Goal: Entertainment & Leisure: Consume media (video, audio)

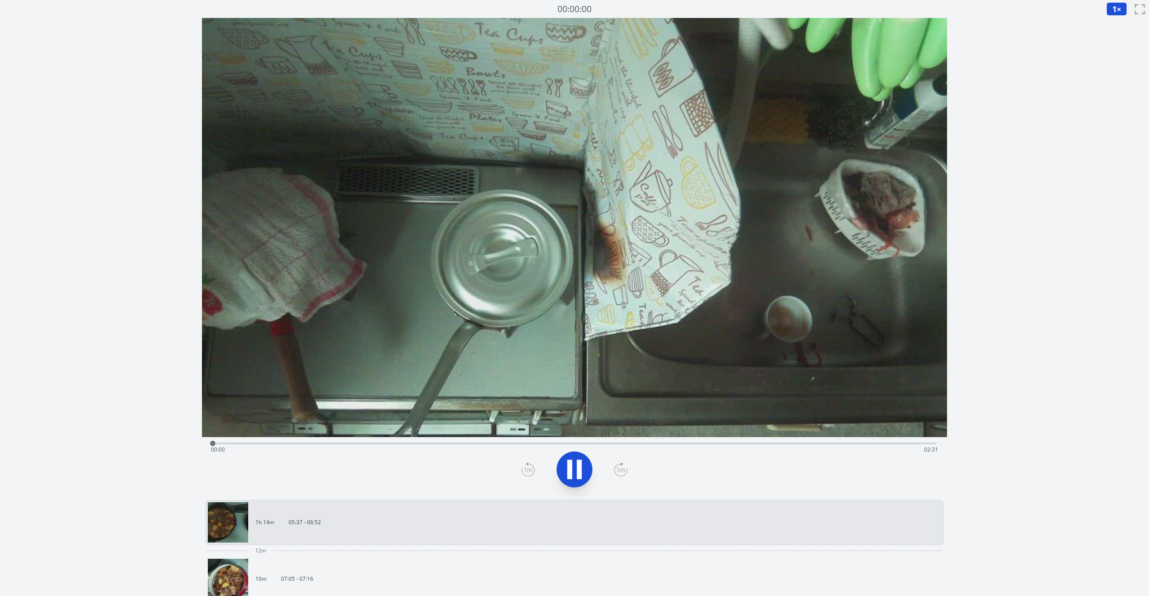
click at [574, 471] on icon at bounding box center [574, 469] width 25 height 25
click at [258, 444] on div "Time elapsed: 00:46 Time remaining: 01:44" at bounding box center [574, 449] width 727 height 14
drag, startPoint x: 258, startPoint y: 444, endPoint x: 323, endPoint y: 446, distance: 64.6
click at [323, 446] on div at bounding box center [322, 443] width 5 height 5
click at [573, 443] on div "Time elapsed: 01:05 Time remaining: 01:25" at bounding box center [574, 449] width 727 height 14
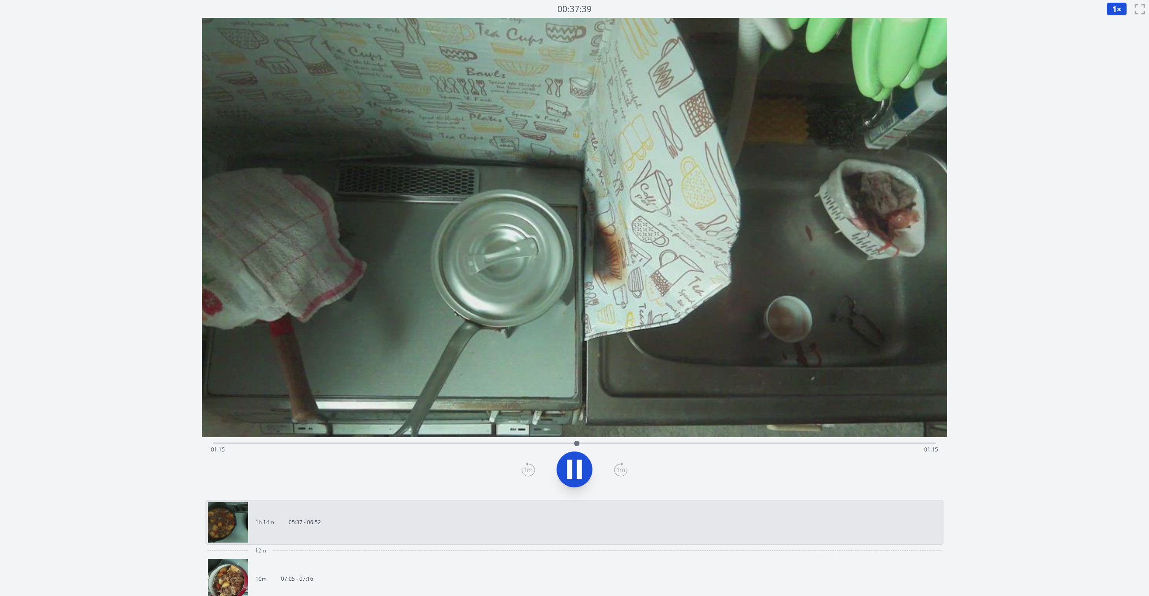
click at [594, 445] on div "Time elapsed: 01:15 Time remaining: 01:15" at bounding box center [574, 449] width 727 height 14
click at [636, 445] on div "Time elapsed: 01:19 Time remaining: 01:11" at bounding box center [574, 449] width 727 height 14
click at [669, 445] on div "Time elapsed: 01:28 Time remaining: 01:02" at bounding box center [574, 449] width 727 height 14
click at [708, 446] on div "Time elapsed: 01:35 Time remaining: 00:56" at bounding box center [574, 449] width 727 height 14
click at [734, 445] on div "Time elapsed: 01:44 Time remaining: 00:47" at bounding box center [574, 449] width 727 height 14
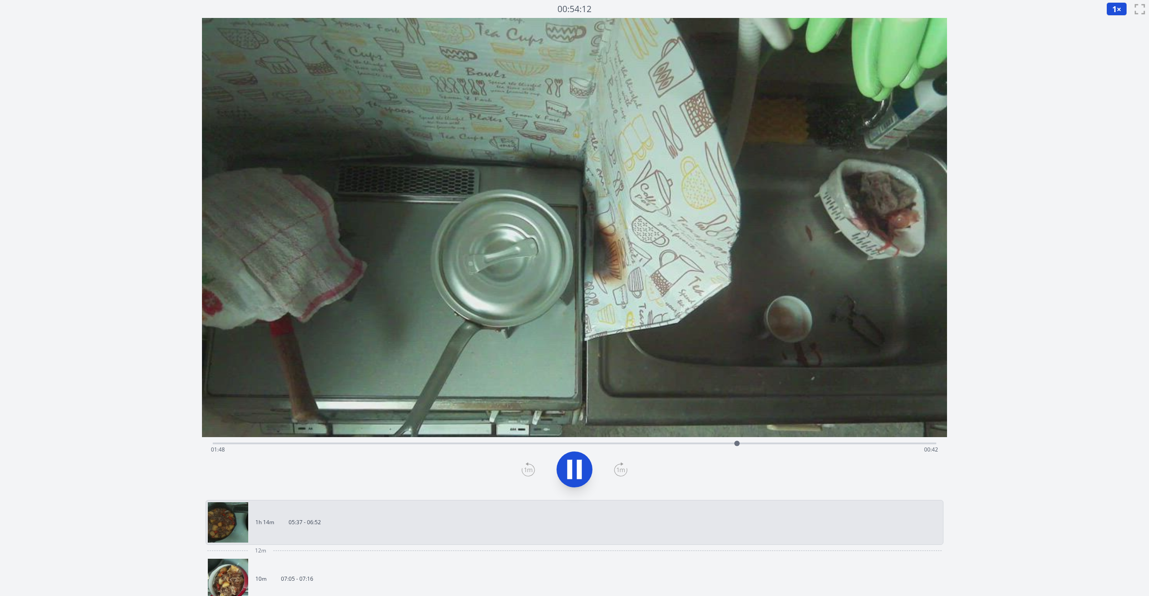
click at [771, 448] on div "Time elapsed: 01:48 Time remaining: 00:42" at bounding box center [574, 449] width 727 height 14
click at [791, 446] on div "Time elapsed: 01:56 Time remaining: 00:34" at bounding box center [574, 449] width 727 height 14
click at [816, 444] on div "Time elapsed: 02:00 Time remaining: 00:30" at bounding box center [574, 449] width 727 height 14
click at [852, 446] on div "Time elapsed: 02:06 Time remaining: 00:24" at bounding box center [574, 449] width 727 height 14
click at [878, 446] on div "Time elapsed: 02:13 Time remaining: 00:17" at bounding box center [574, 449] width 727 height 14
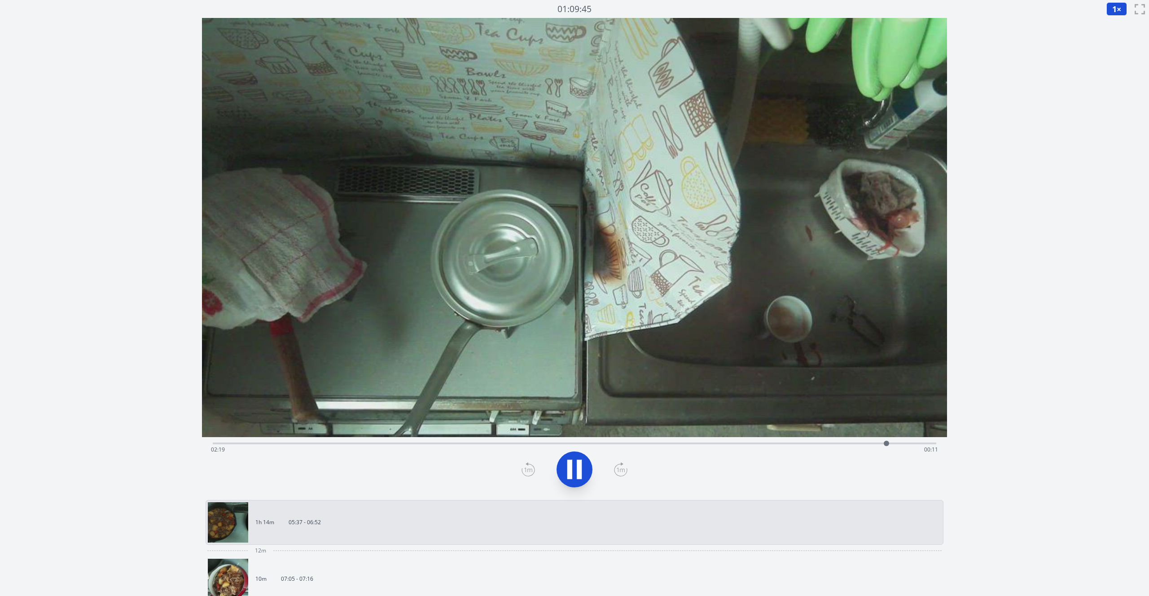
click at [893, 444] on div "Time elapsed: 02:19 Time remaining: 00:11" at bounding box center [574, 443] width 723 height 2
click at [925, 441] on div "Time elapsed: 02:22 Time remaining: 00:08" at bounding box center [574, 442] width 723 height 11
click at [298, 573] on link "10m 07:05 - 07:16" at bounding box center [571, 579] width 726 height 40
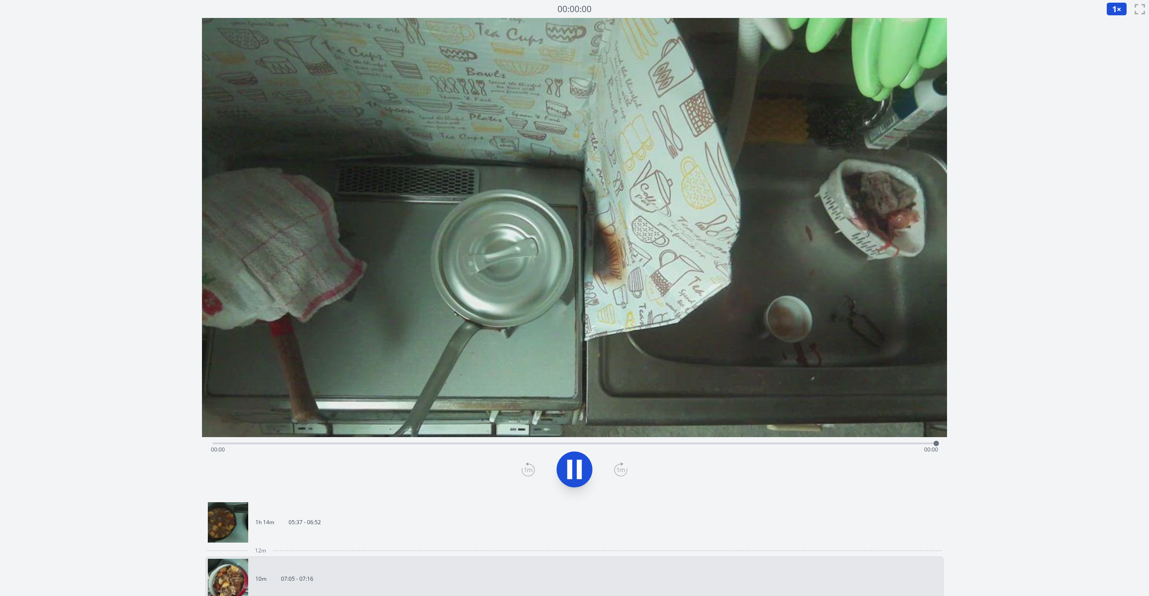
click at [573, 470] on icon at bounding box center [574, 469] width 25 height 25
click at [573, 470] on icon at bounding box center [574, 469] width 15 height 19
click at [519, 444] on div "Time elapsed: 00:15 Time remaining: 00:06" at bounding box center [574, 449] width 727 height 14
click at [576, 465] on icon at bounding box center [574, 469] width 25 height 25
drag, startPoint x: 562, startPoint y: 442, endPoint x: 297, endPoint y: 427, distance: 265.6
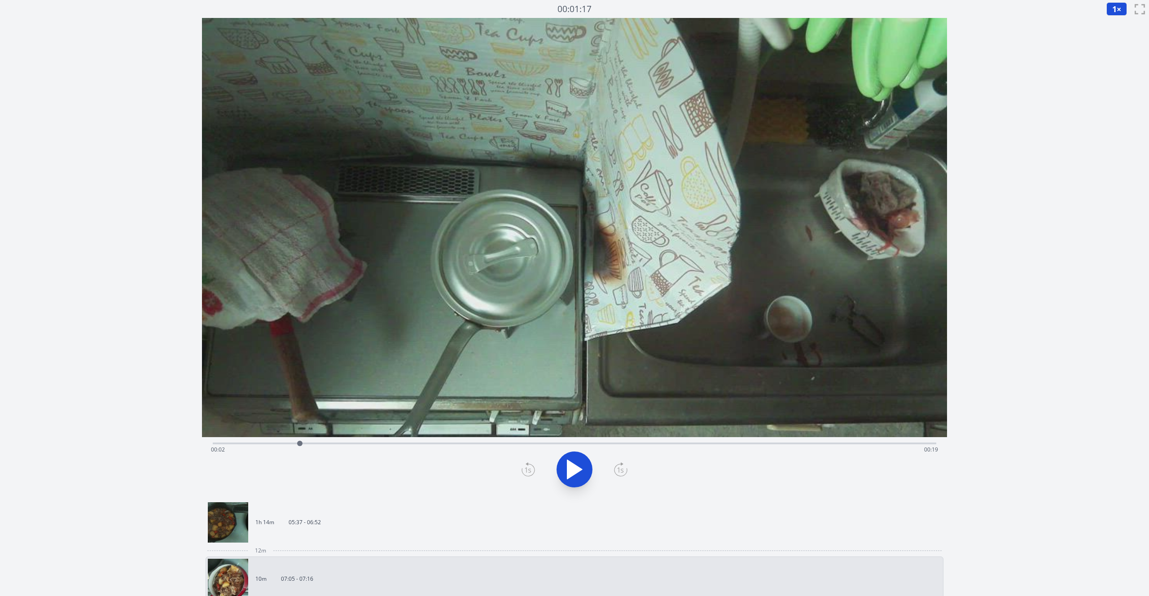
click at [297, 427] on div "Time elapsed: 00:02 Time remaining: 00:19" at bounding box center [574, 257] width 745 height 478
click at [320, 516] on link "1h 14m 05:37 - 06:52" at bounding box center [571, 522] width 726 height 40
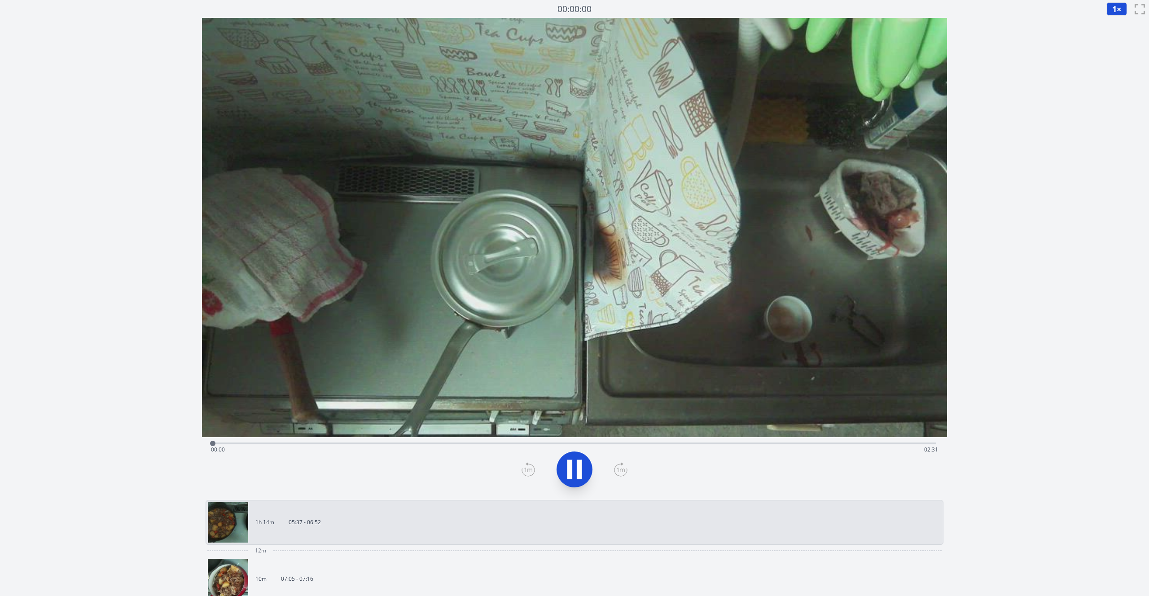
click at [580, 472] on icon at bounding box center [579, 468] width 5 height 19
click at [253, 444] on div "Time elapsed: 00:00 Time remaining: 02:31" at bounding box center [574, 449] width 727 height 14
drag, startPoint x: 261, startPoint y: 443, endPoint x: 359, endPoint y: 440, distance: 98.8
click at [359, 440] on div at bounding box center [358, 443] width 13 height 13
drag, startPoint x: 359, startPoint y: 440, endPoint x: 588, endPoint y: 439, distance: 228.8
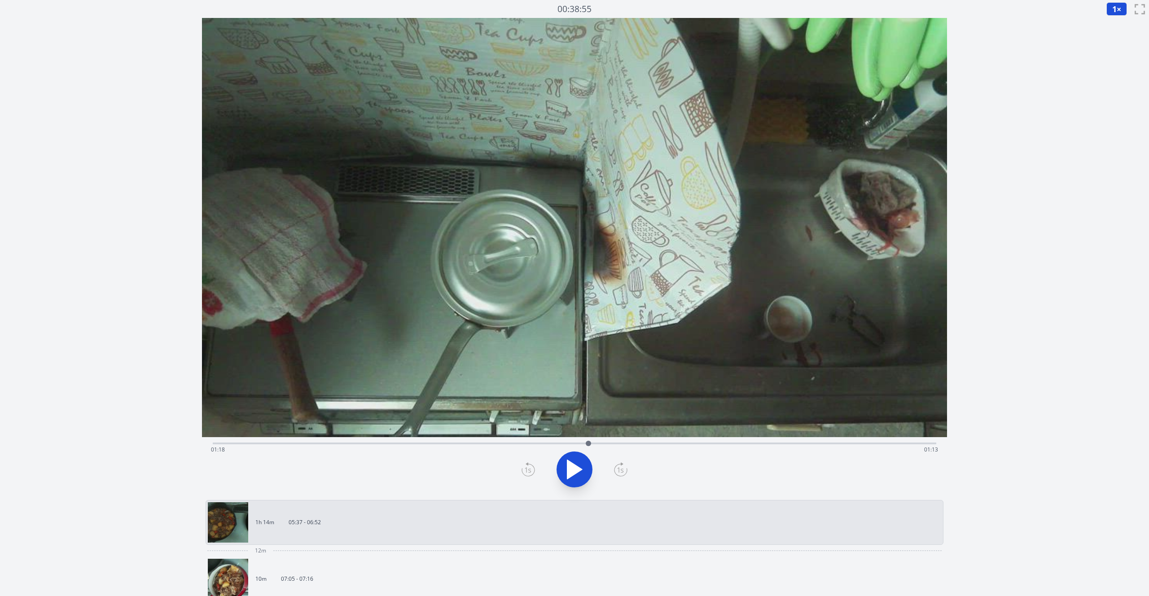
click at [588, 439] on div at bounding box center [587, 443] width 13 height 13
drag, startPoint x: 594, startPoint y: 443, endPoint x: 632, endPoint y: 433, distance: 40.1
click at [633, 433] on div "Time elapsed: 01:27 Time remaining: 01:04" at bounding box center [574, 257] width 745 height 478
click at [400, 150] on video at bounding box center [574, 227] width 745 height 419
click at [379, 439] on div "Time elapsed: 01:35 Time remaining: 00:55" at bounding box center [574, 442] width 723 height 11
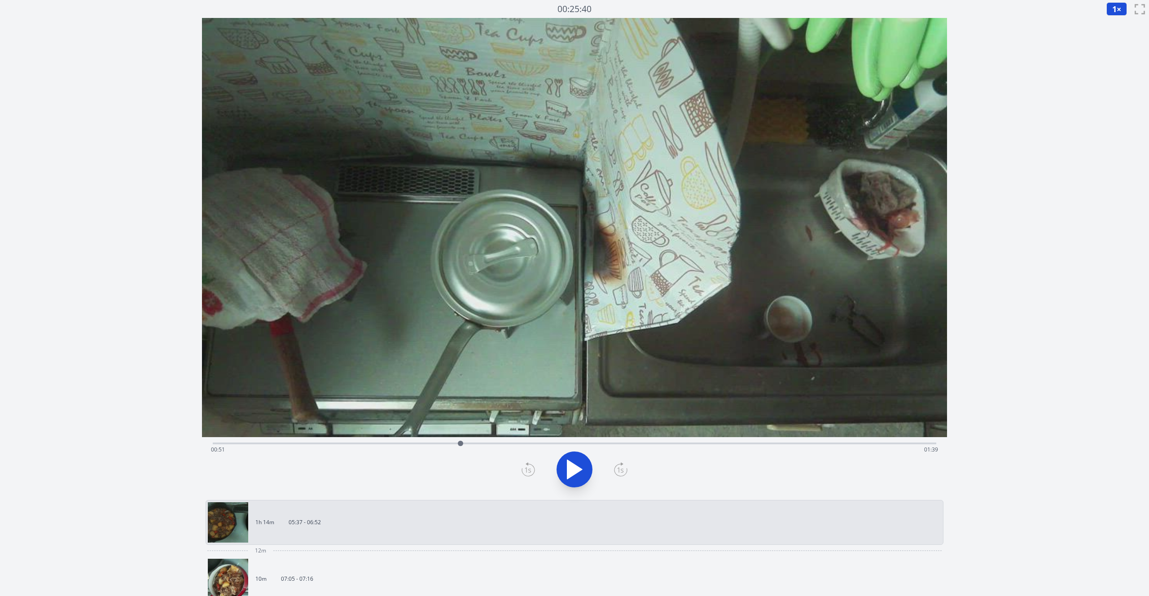
drag, startPoint x: 380, startPoint y: 443, endPoint x: 460, endPoint y: 443, distance: 80.8
click at [460, 443] on div at bounding box center [460, 443] width 5 height 5
click at [453, 377] on video at bounding box center [574, 227] width 745 height 419
click at [453, 441] on div "Time elapsed: 00:53 Time remaining: 01:37" at bounding box center [574, 442] width 723 height 11
click at [576, 474] on icon at bounding box center [574, 469] width 25 height 25
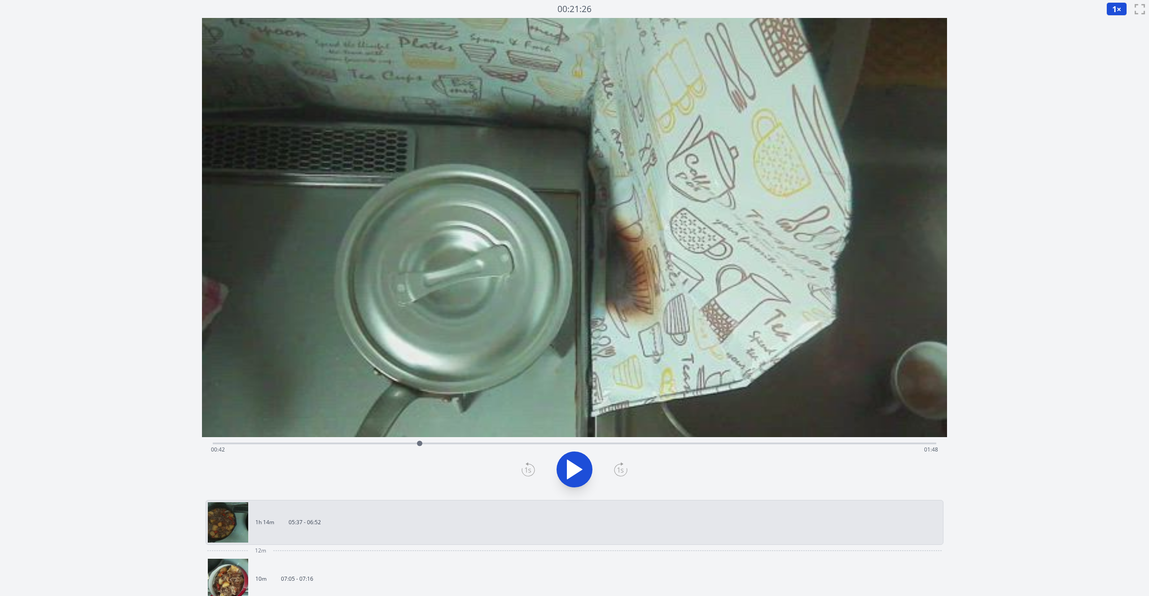
drag, startPoint x: 459, startPoint y: 445, endPoint x: 419, endPoint y: 446, distance: 39.5
click at [419, 446] on div at bounding box center [419, 443] width 13 height 13
